Goal: Find specific page/section: Find specific page/section

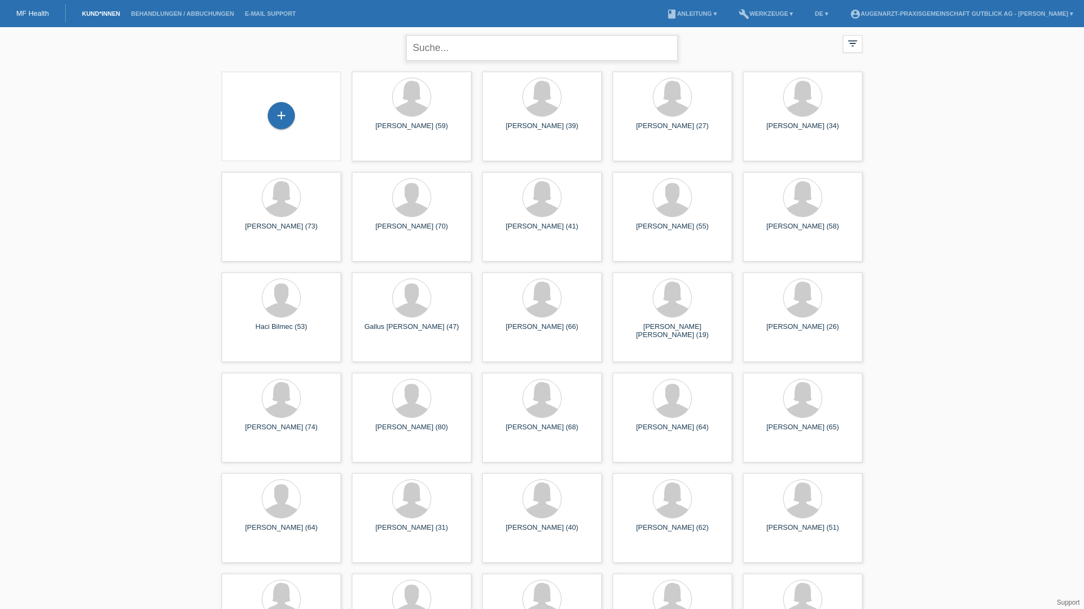
click at [511, 49] on input "text" at bounding box center [541, 48] width 271 height 26
type input "massa"
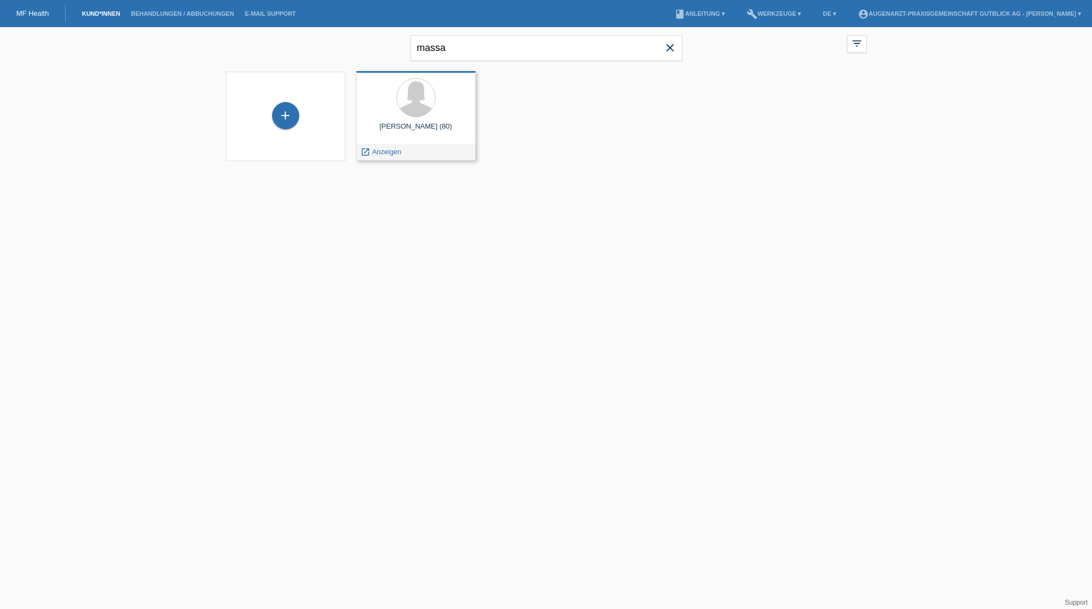
click at [430, 119] on div "Massarotti Silvia (80) launch Anzeigen" at bounding box center [415, 116] width 119 height 90
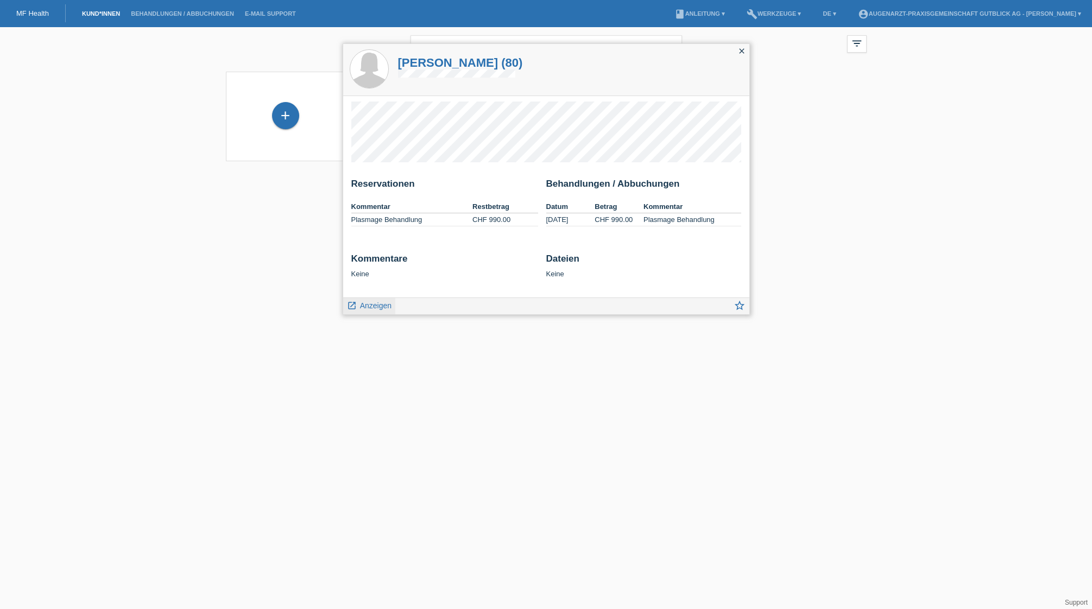
click at [364, 303] on span "Anzeigen" at bounding box center [375, 305] width 31 height 9
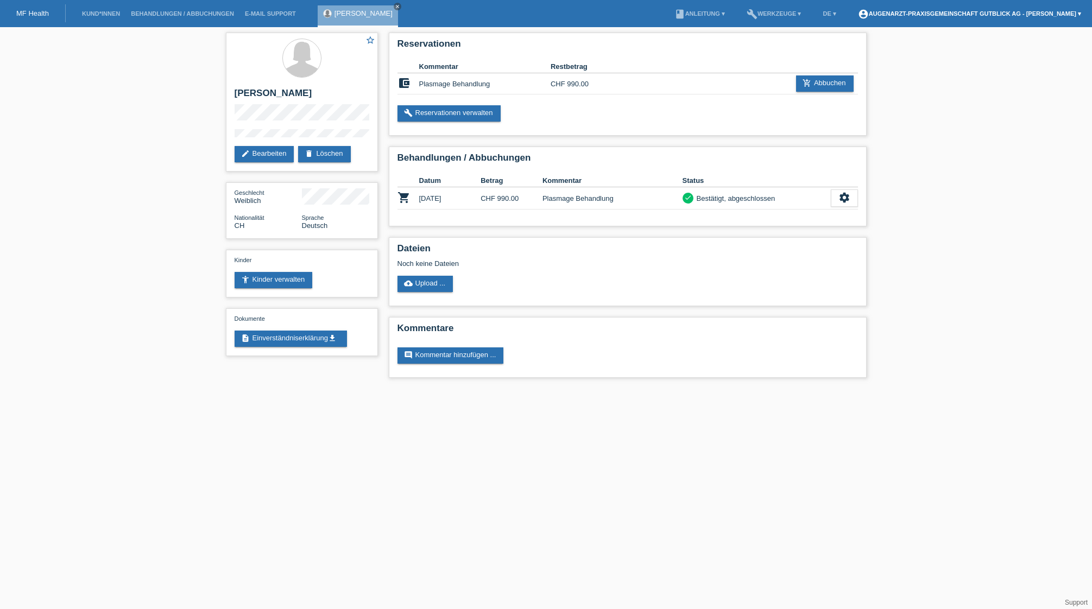
click at [929, 11] on link "account_circle Augenarzt-Praxisgemeinschaft Gutblick AG - [PERSON_NAME] ▾" at bounding box center [969, 13] width 234 height 7
click at [879, 53] on div "Logout" at bounding box center [967, 53] width 233 height 8
click at [859, 53] on link "Logout" at bounding box center [862, 53] width 22 height 8
